Goal: Transaction & Acquisition: Purchase product/service

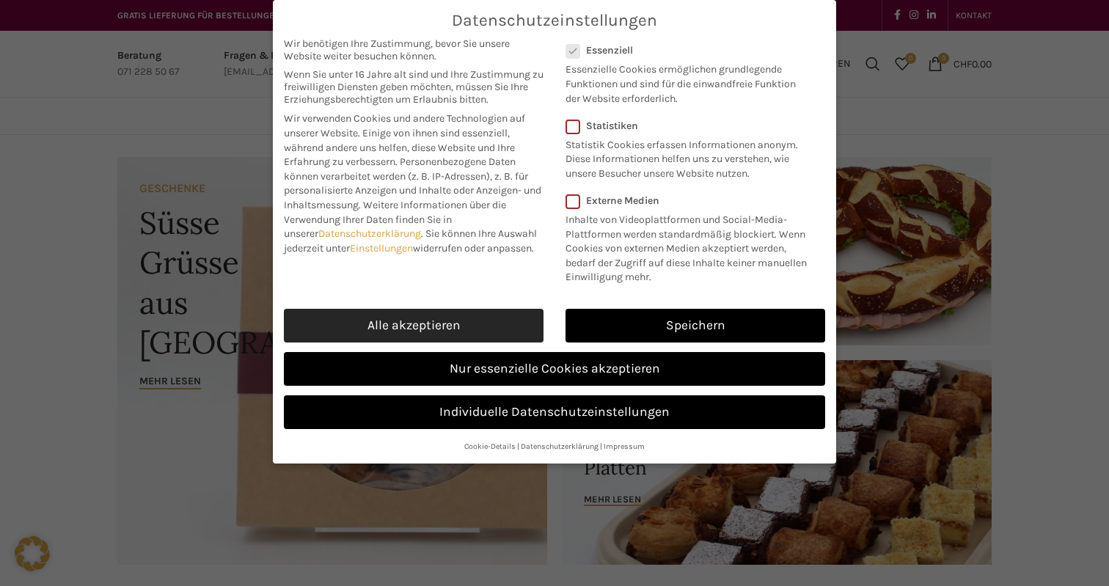
click at [429, 325] on link "Alle akzeptieren" at bounding box center [414, 326] width 260 height 34
checkbox input "true"
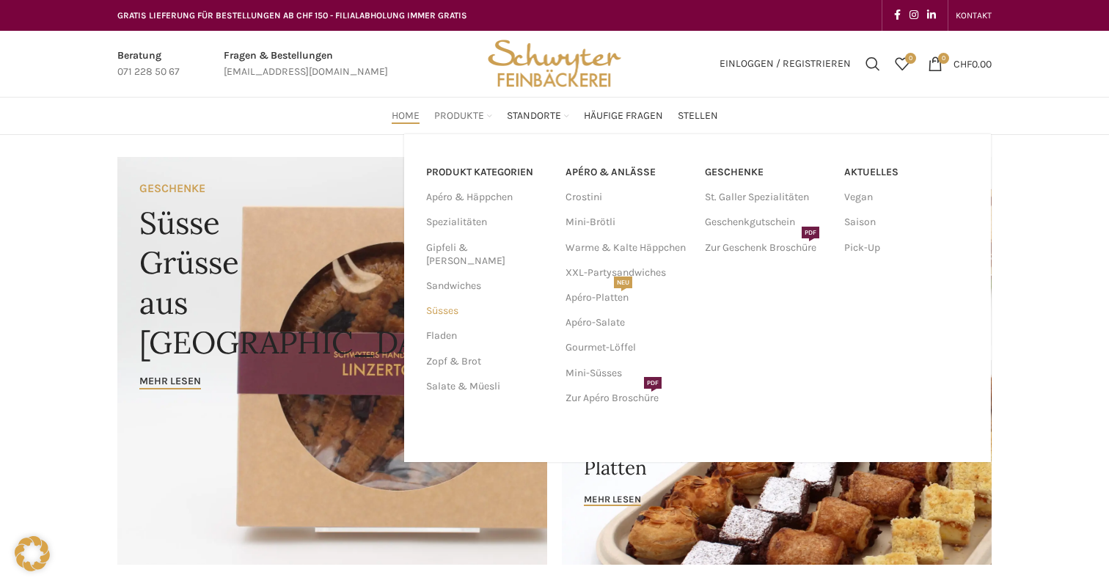
click at [454, 299] on link "Süsses" at bounding box center [487, 311] width 122 height 25
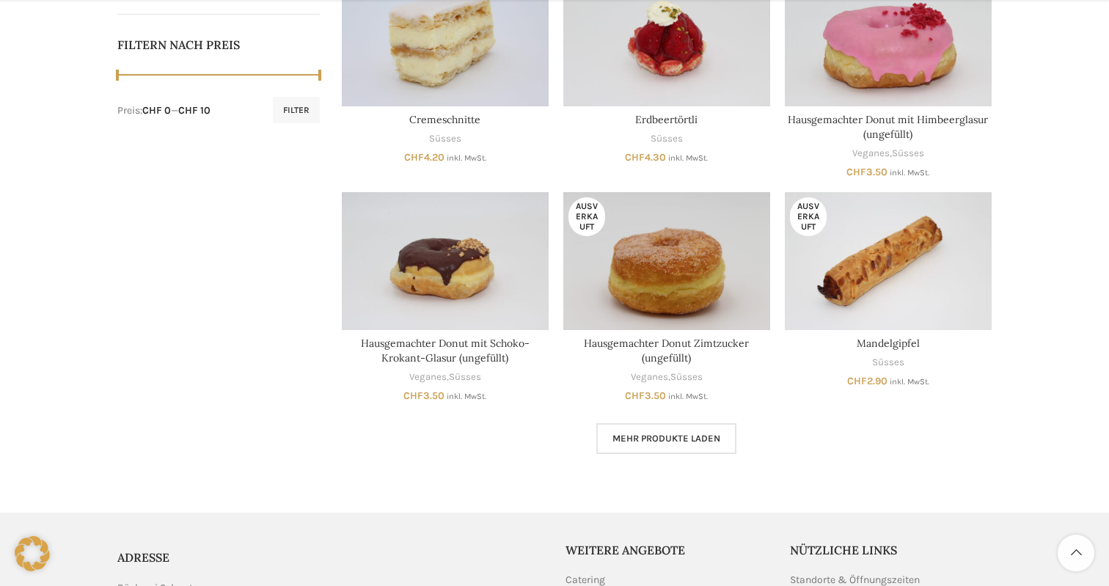
scroll to position [757, 0]
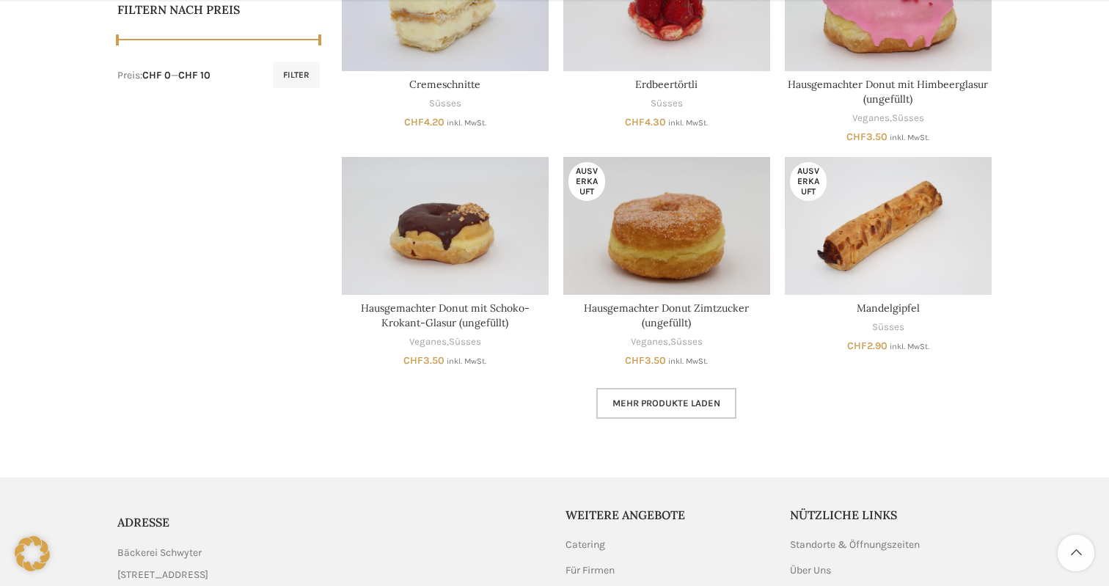
click at [655, 401] on span "Mehr Produkte laden" at bounding box center [667, 404] width 108 height 12
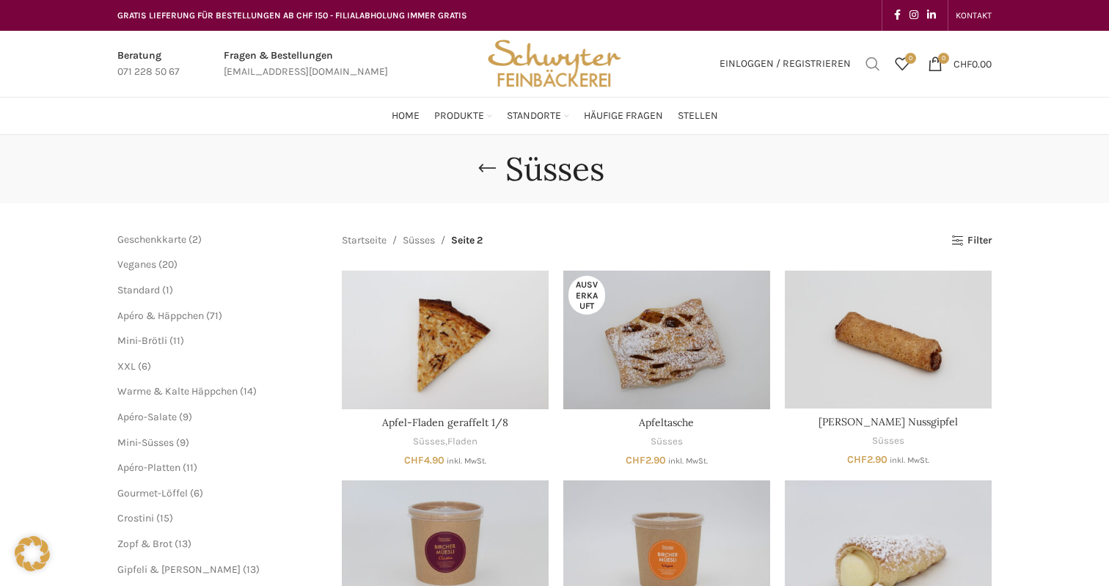
click at [866, 64] on span "Suchen" at bounding box center [873, 63] width 15 height 15
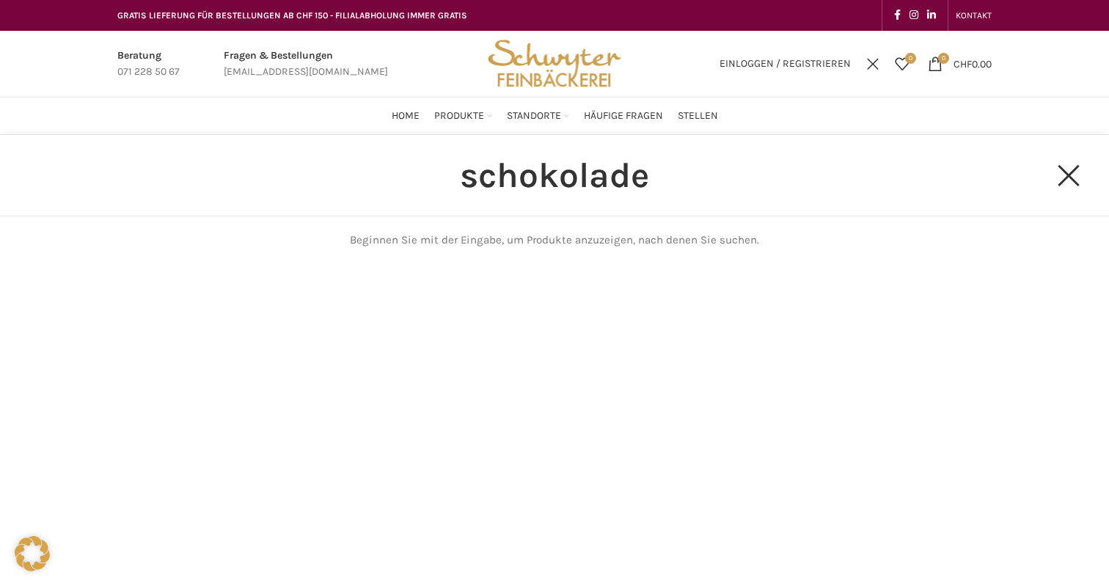
type input "schokolade"
click button "Search" at bounding box center [0, 0] width 0 height 0
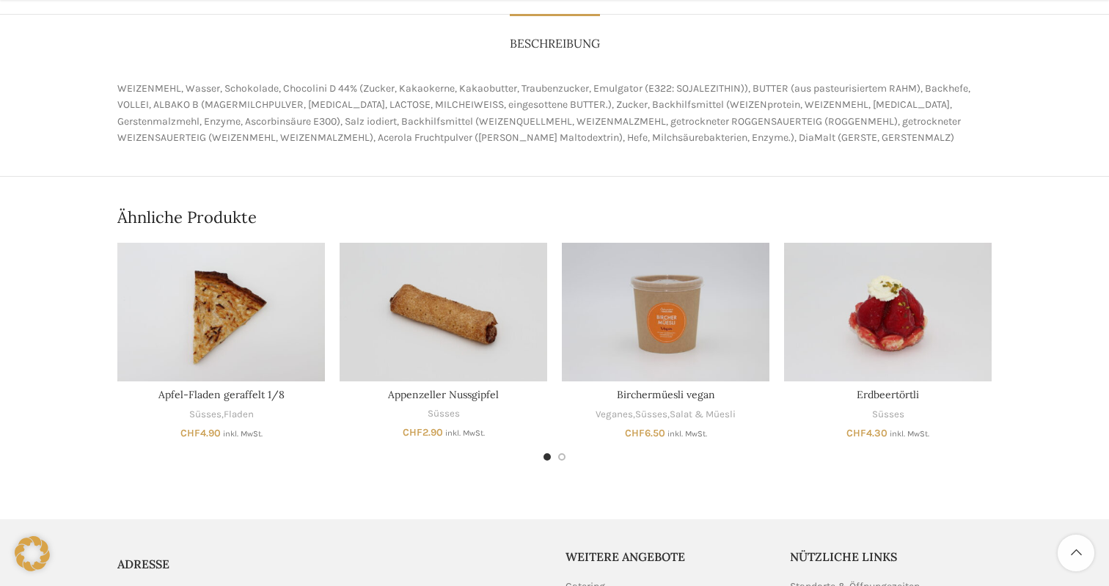
scroll to position [624, 0]
click at [1012, 338] on div "Next slide" at bounding box center [1010, 339] width 37 height 37
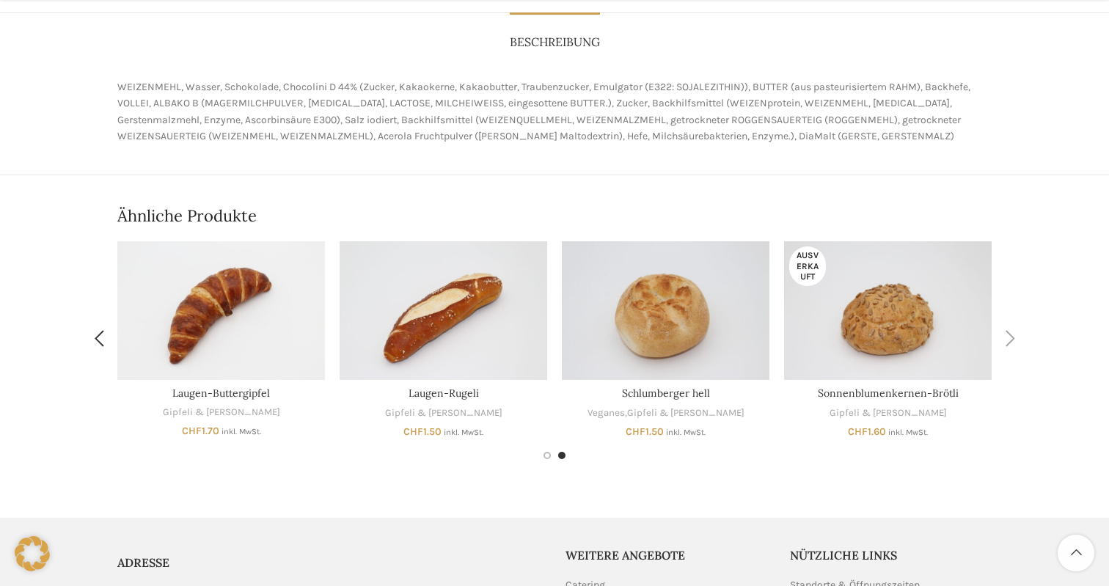
click at [1012, 338] on div "Next slide" at bounding box center [1010, 339] width 37 height 37
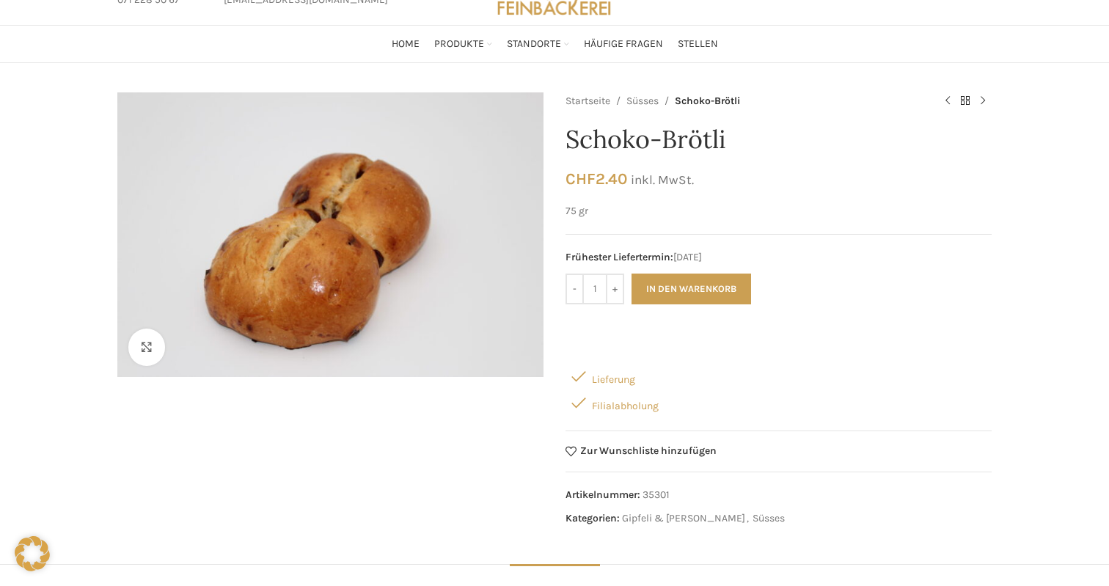
scroll to position [0, 0]
